Goal: Task Accomplishment & Management: Manage account settings

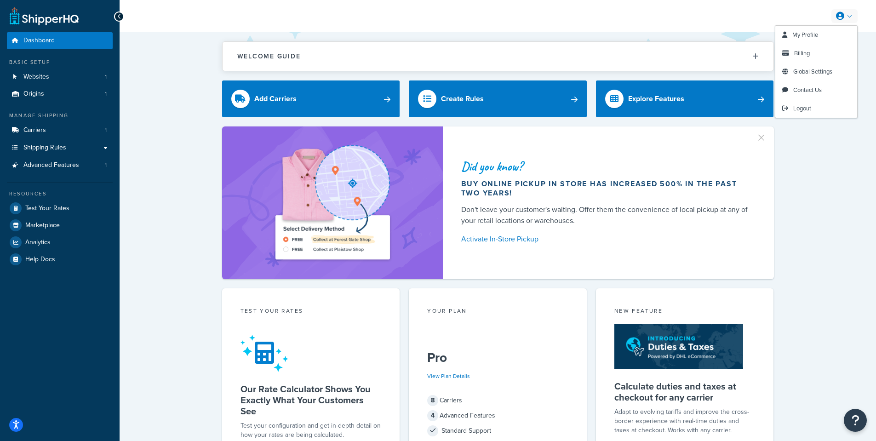
click at [836, 22] on link at bounding box center [845, 16] width 26 height 14
click at [820, 47] on link "Billing" at bounding box center [816, 53] width 82 height 18
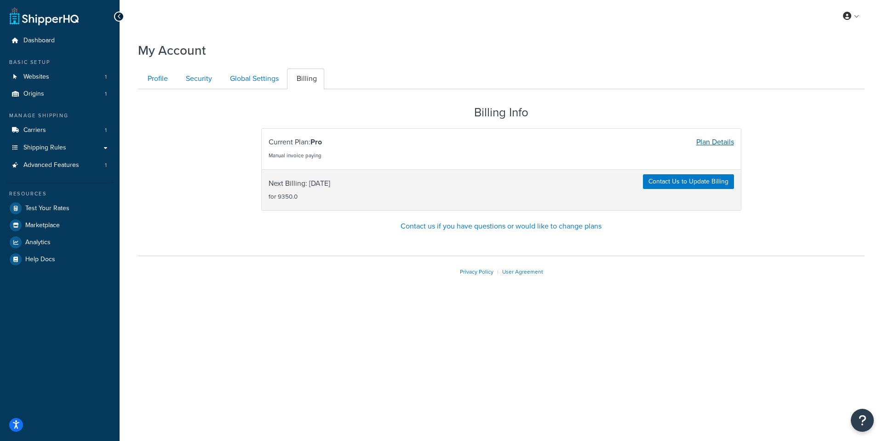
click at [712, 143] on link "Plan Details" at bounding box center [715, 142] width 38 height 11
click at [63, 21] on link at bounding box center [44, 16] width 69 height 18
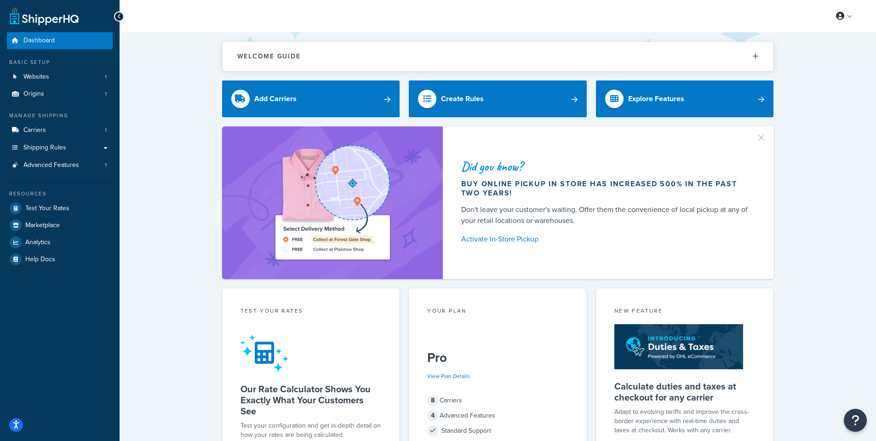
click at [118, 17] on icon at bounding box center [119, 16] width 4 height 6
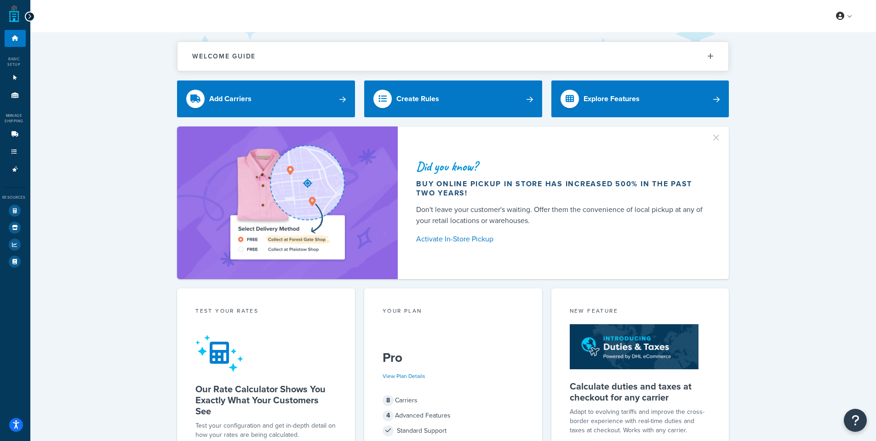
click at [29, 19] on icon at bounding box center [30, 16] width 4 height 6
